Goal: Information Seeking & Learning: Check status

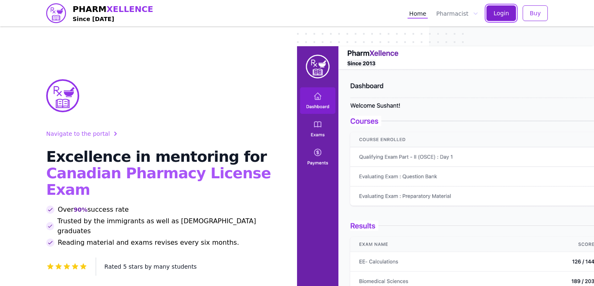
click at [501, 17] on span "Login" at bounding box center [502, 13] width 16 height 8
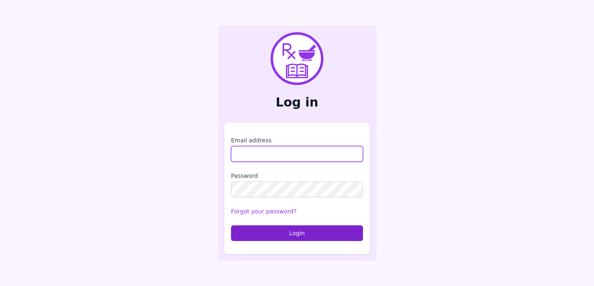
type input "**********"
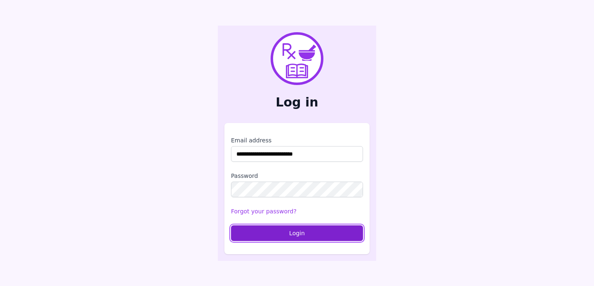
click at [322, 230] on button "Login" at bounding box center [297, 233] width 132 height 16
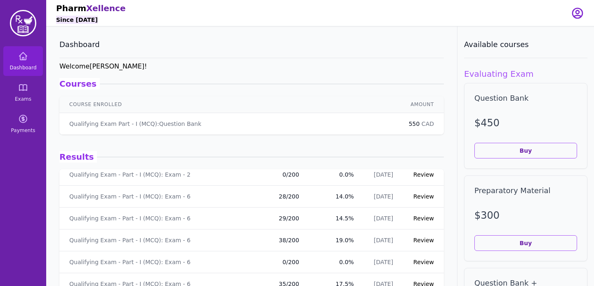
click at [163, 211] on td "Qualifying Exam - Part - I (MCQ): Exam - 6" at bounding box center [162, 219] width 206 height 22
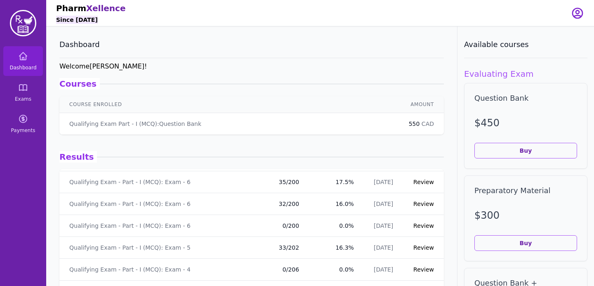
click at [163, 211] on td "Qualifying Exam - Part - I (MCQ): Exam - 6" at bounding box center [162, 204] width 206 height 22
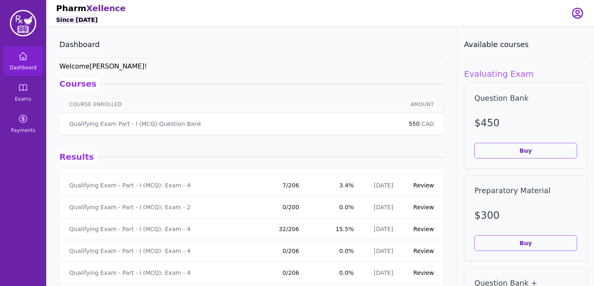
scroll to position [1703, 0]
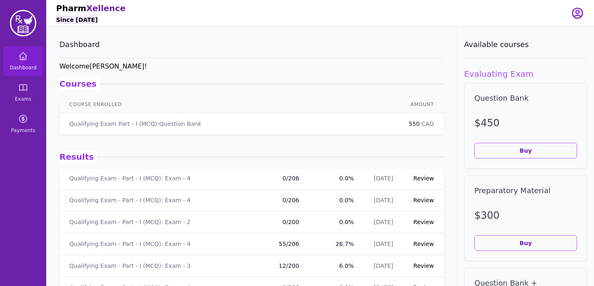
click at [203, 237] on td "Qualifying Exam - Part - I (MCQ): Exam - 4" at bounding box center [162, 244] width 206 height 22
click at [418, 267] on link "Review" at bounding box center [424, 265] width 21 height 7
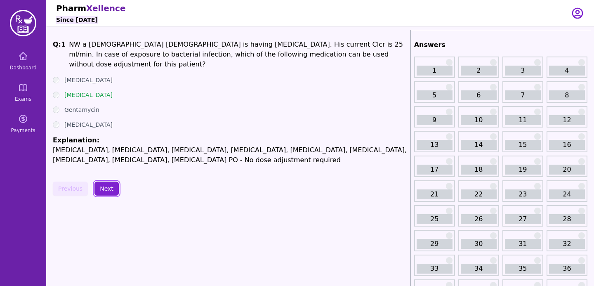
click at [100, 192] on button "Next" at bounding box center [107, 189] width 24 height 14
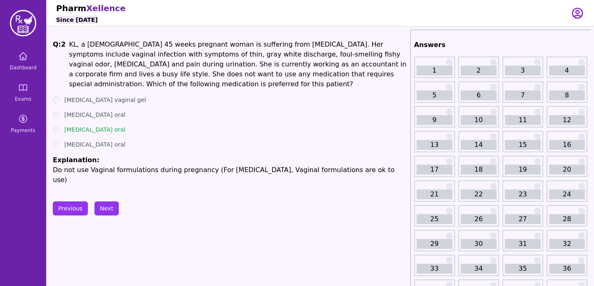
click at [112, 202] on button "Next" at bounding box center [107, 208] width 24 height 14
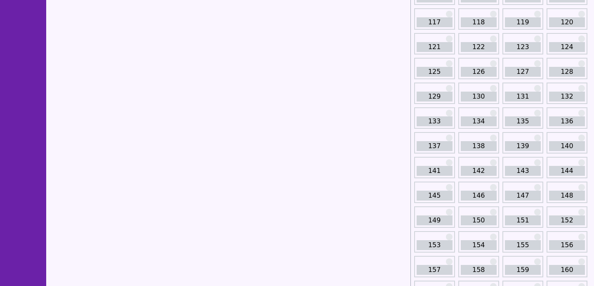
scroll to position [1012, 0]
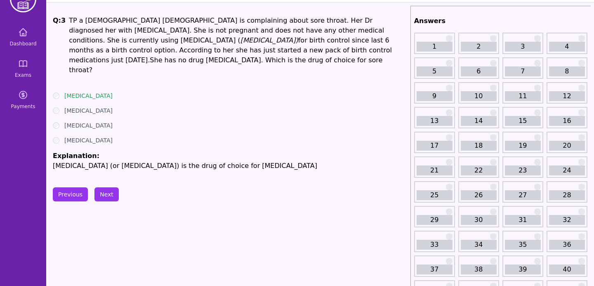
scroll to position [0, 0]
